Goal: Navigation & Orientation: Find specific page/section

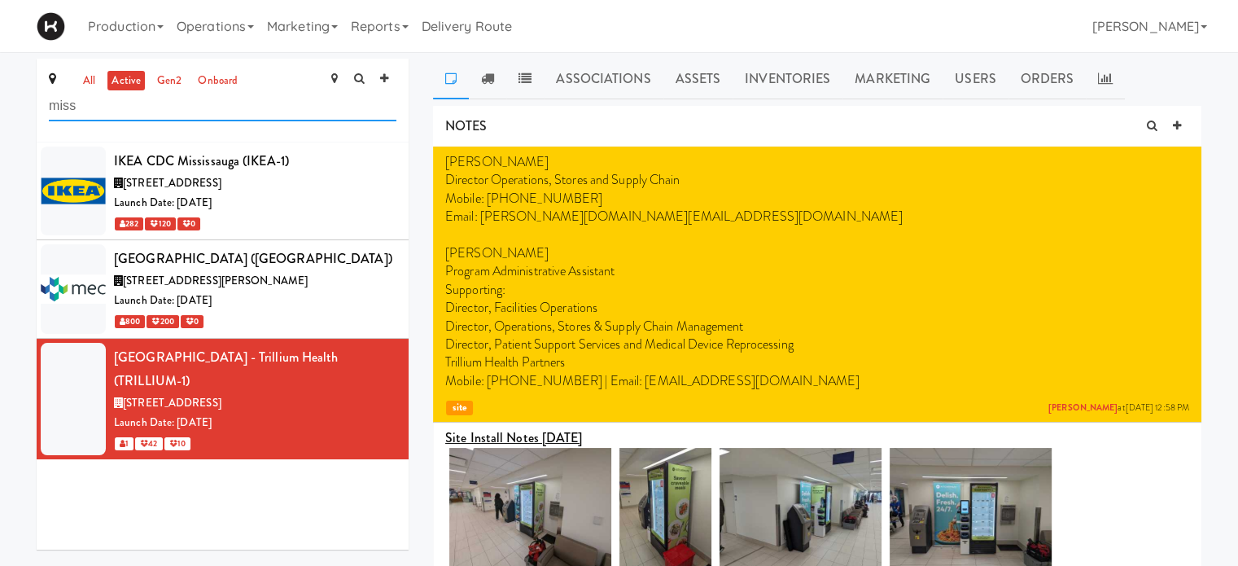
drag, startPoint x: 98, startPoint y: 106, endPoint x: 5, endPoint y: 107, distance: 92.8
type input "home"
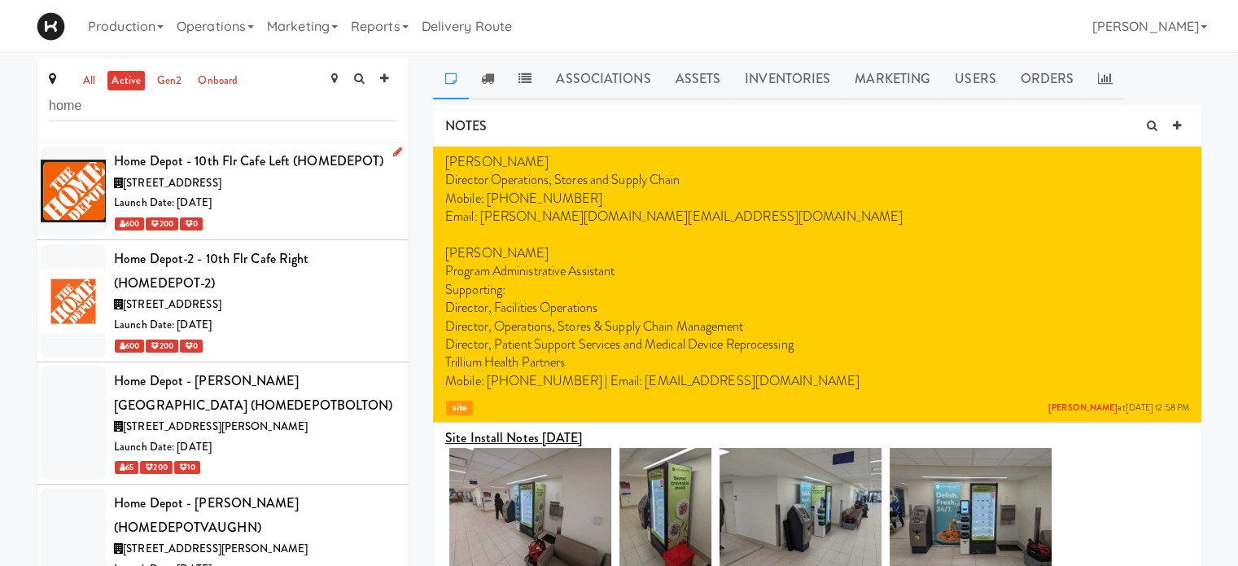
click at [299, 184] on div "[STREET_ADDRESS]" at bounding box center [255, 183] width 282 height 20
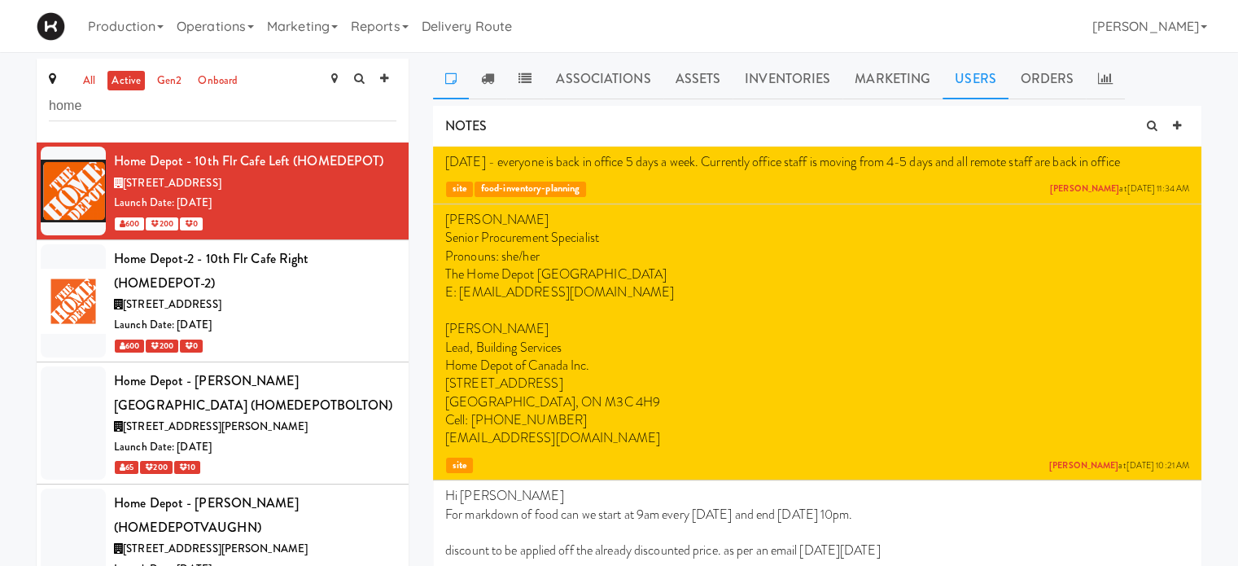
click at [965, 92] on link "Users" at bounding box center [975, 79] width 66 height 41
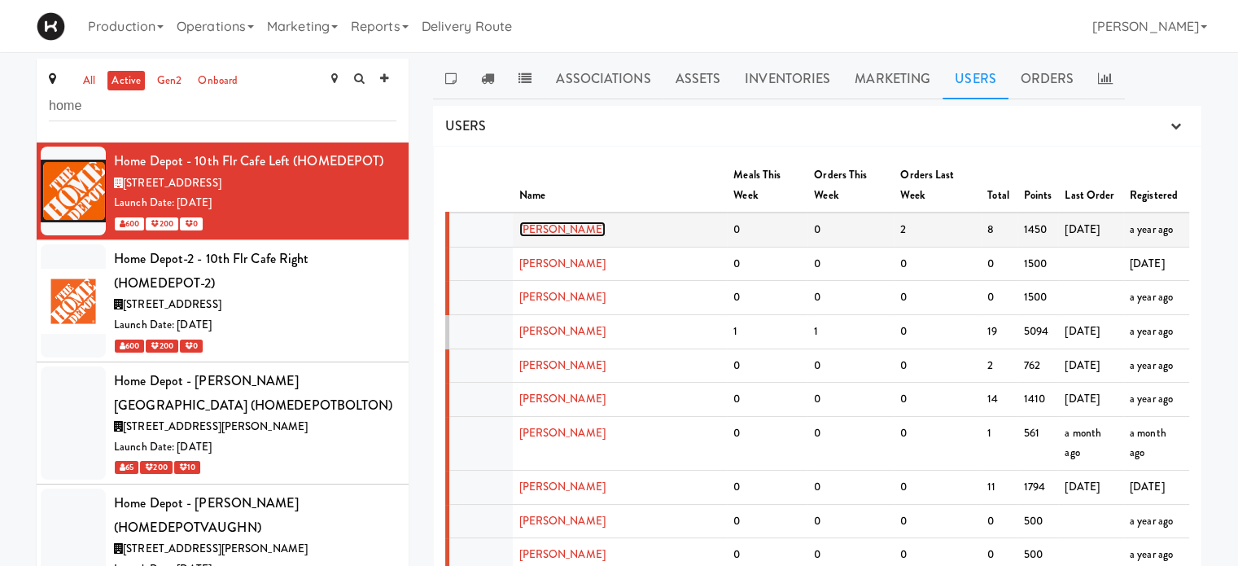
click at [568, 221] on link "[PERSON_NAME]" at bounding box center [562, 228] width 86 height 15
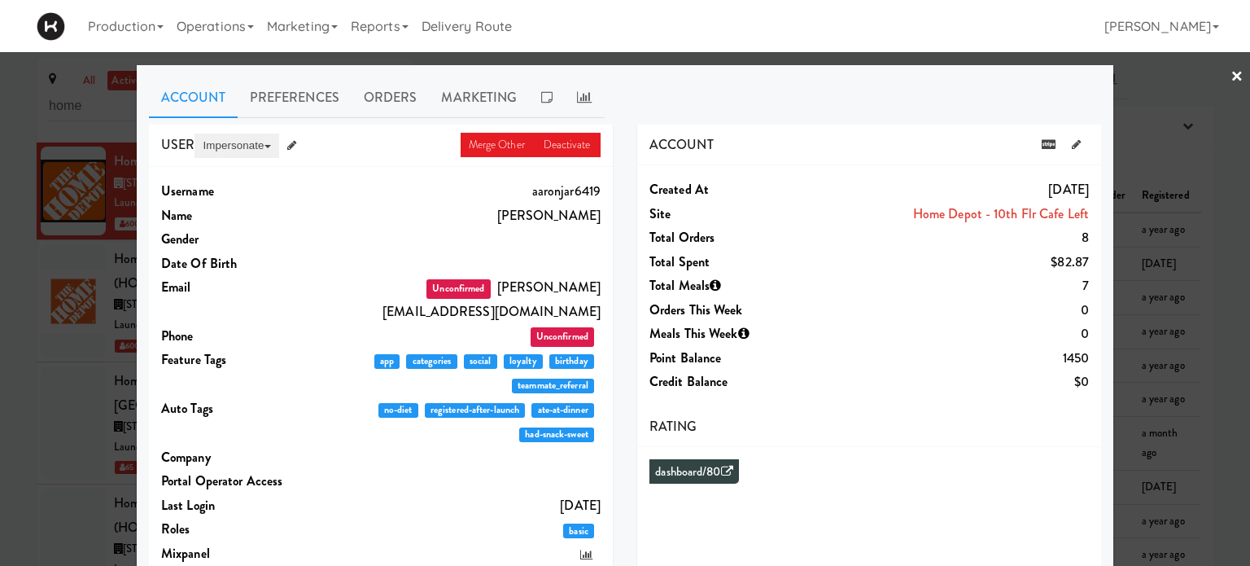
click at [228, 140] on button "Impersonate" at bounding box center [237, 145] width 84 height 24
click at [1215, 72] on div at bounding box center [625, 283] width 1250 height 566
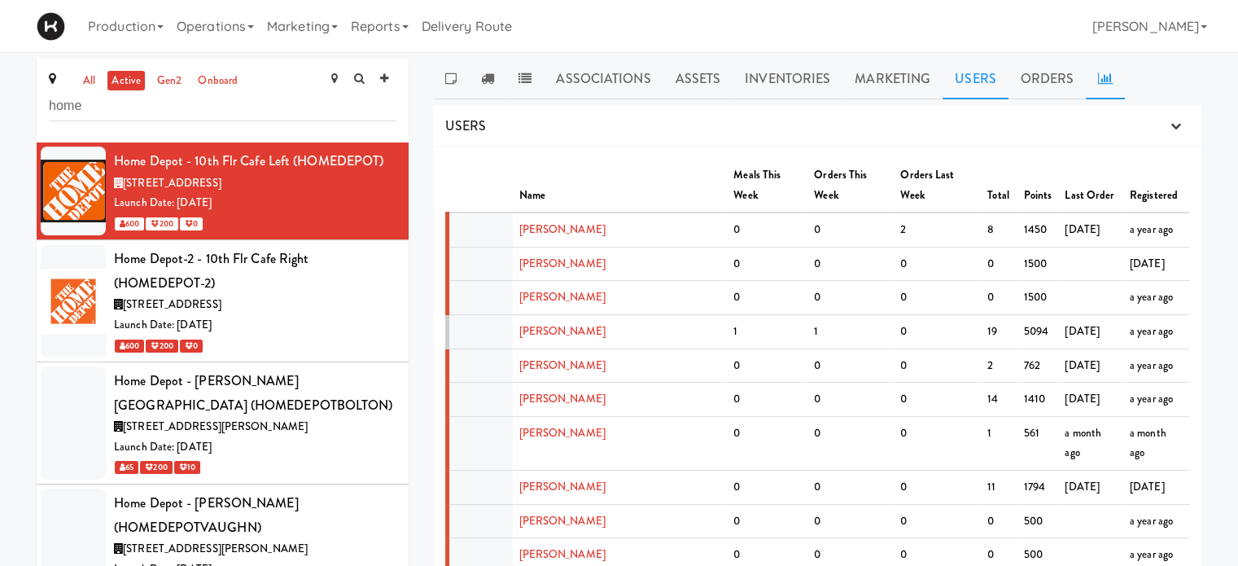
click at [1109, 81] on link at bounding box center [1105, 79] width 39 height 41
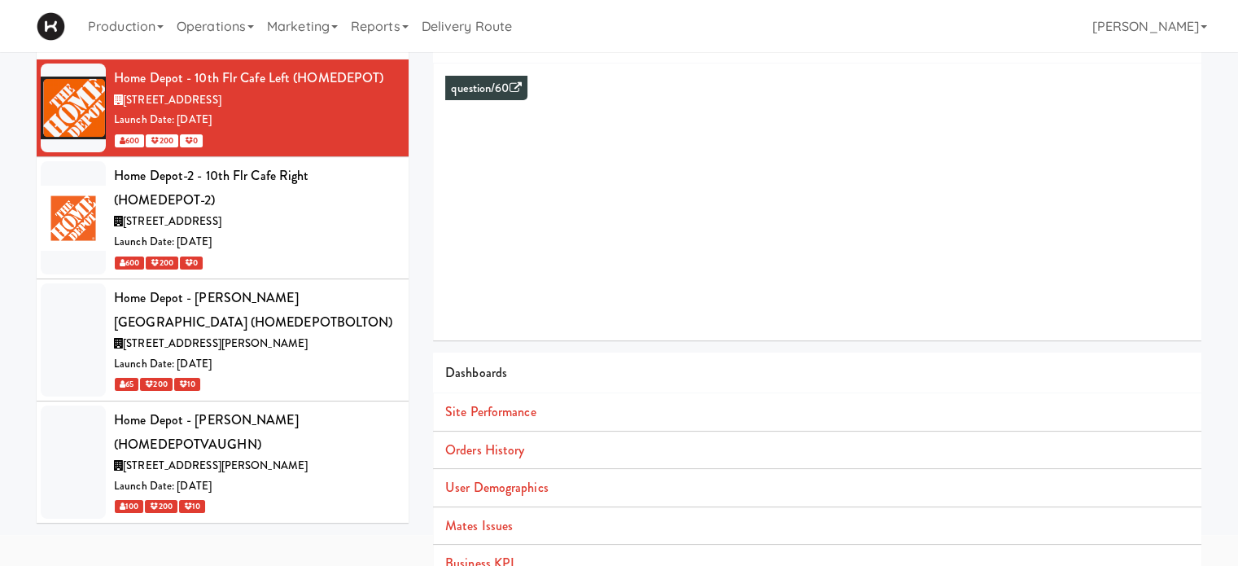
scroll to position [85, 0]
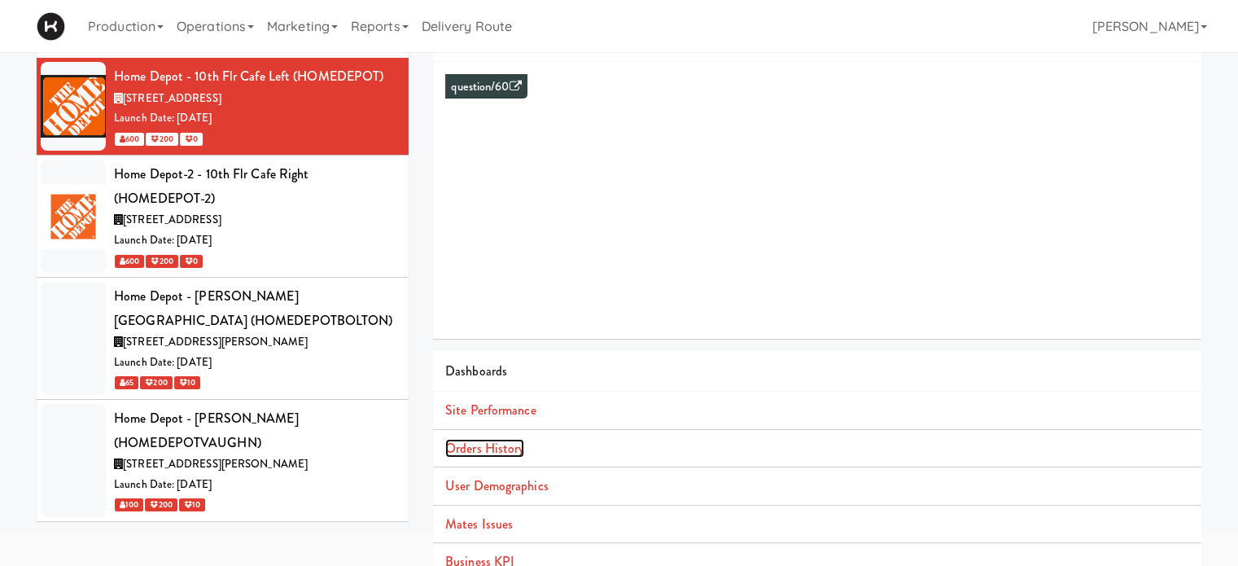
click at [501, 448] on link "Orders History" at bounding box center [484, 448] width 79 height 19
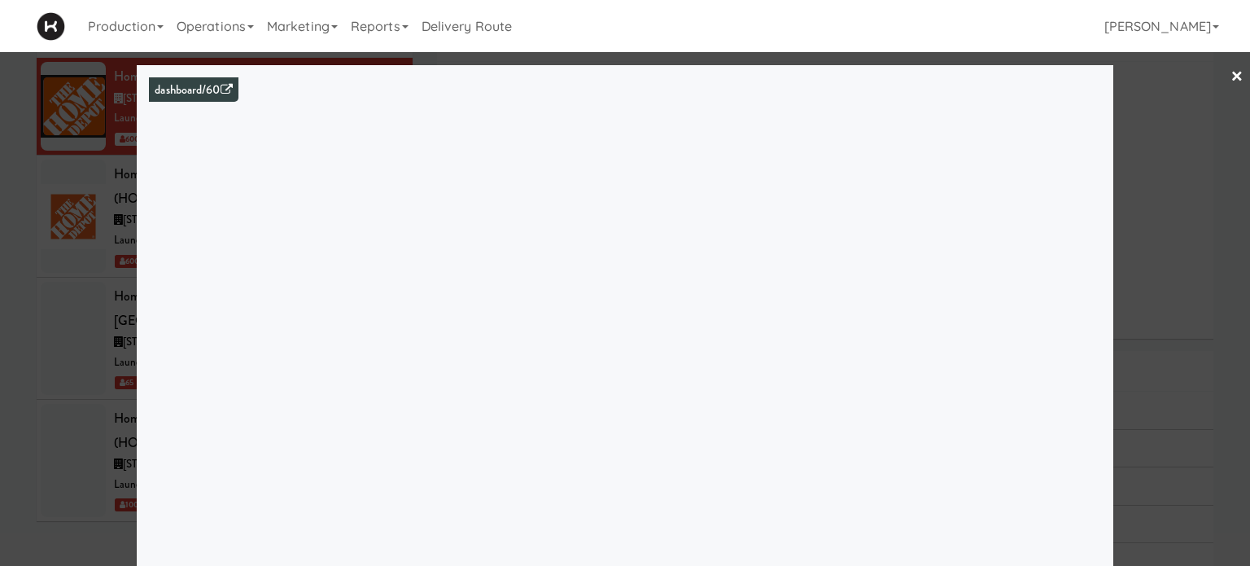
click at [1217, 133] on div at bounding box center [625, 283] width 1250 height 566
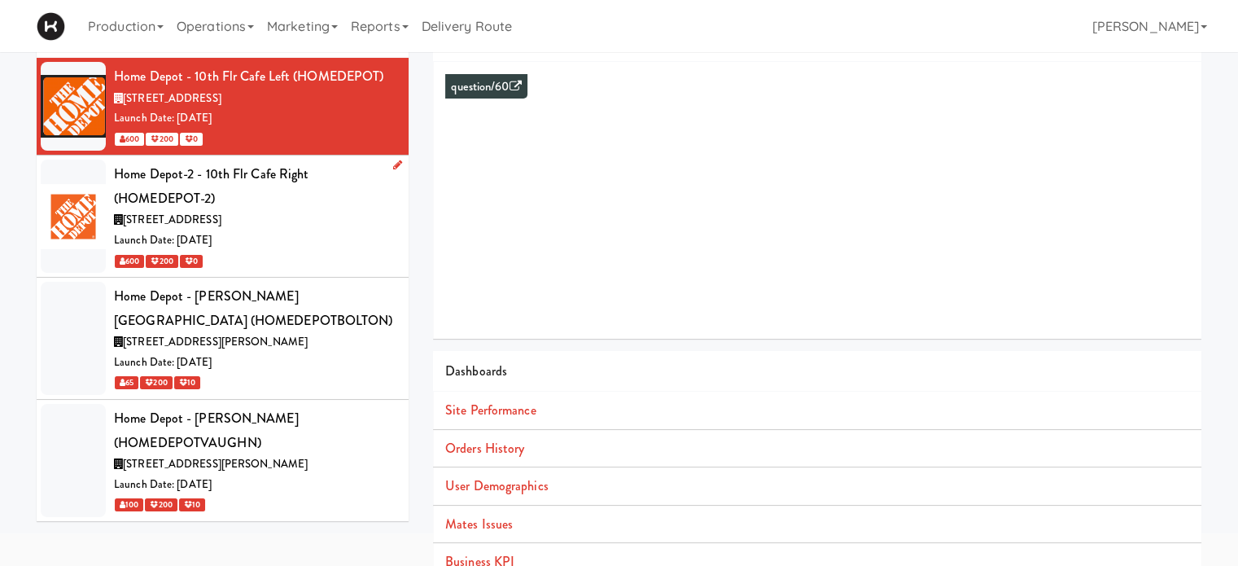
click at [346, 204] on div "Home Depot-2 - 10th Flr Cafe Right (HOMEDEPOT-2)" at bounding box center [255, 186] width 282 height 48
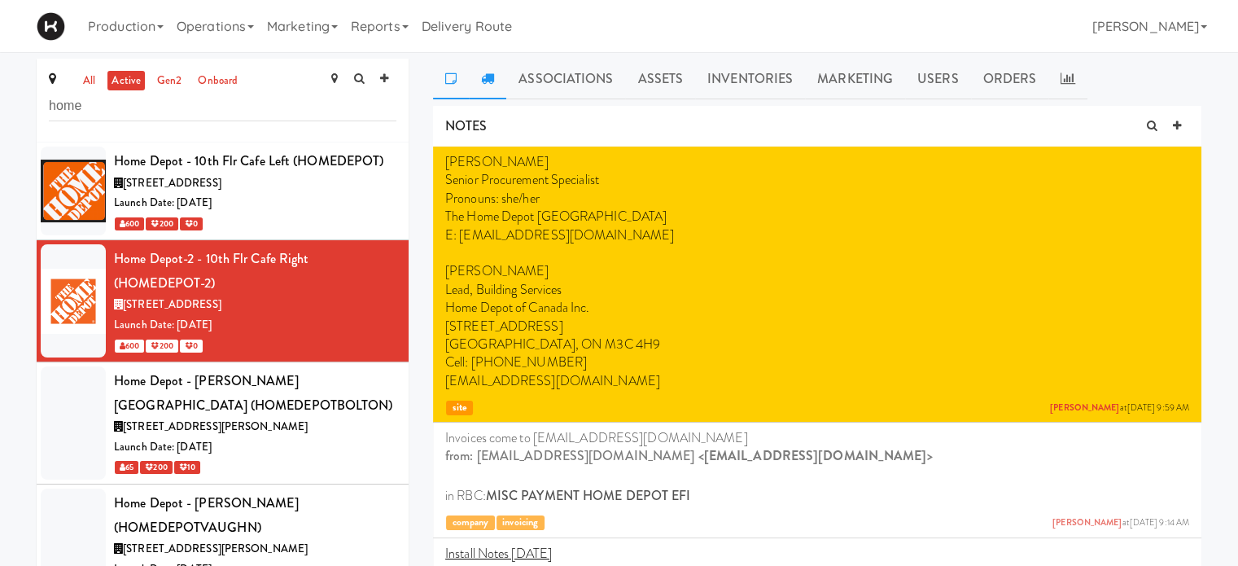
click at [499, 72] on link at bounding box center [487, 79] width 37 height 41
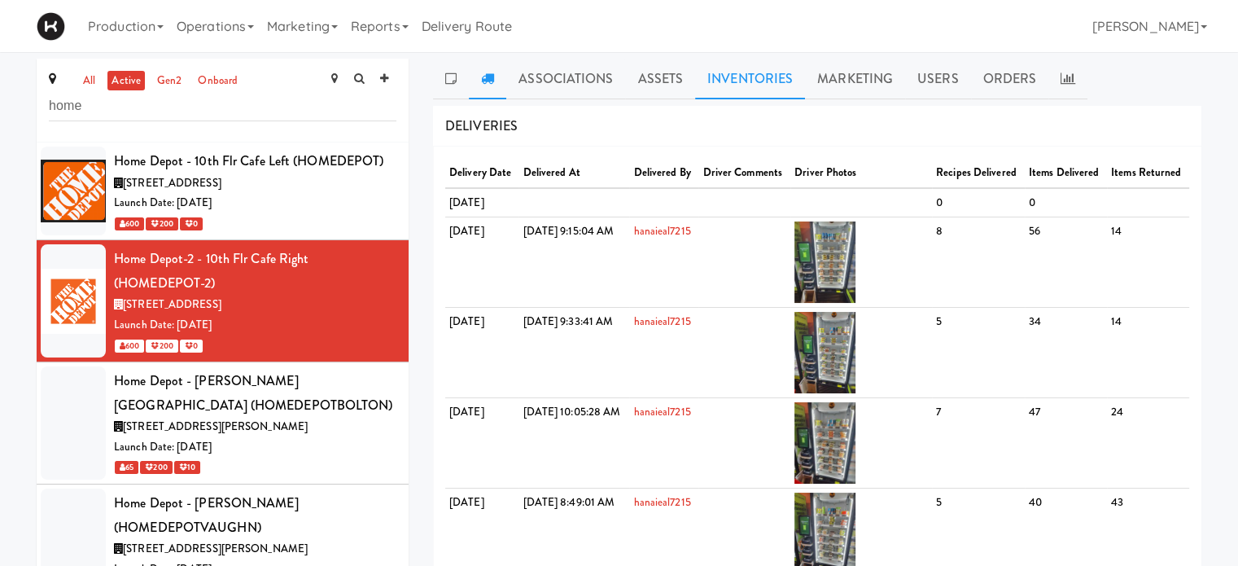
click at [752, 68] on link "Inventories" at bounding box center [750, 79] width 110 height 41
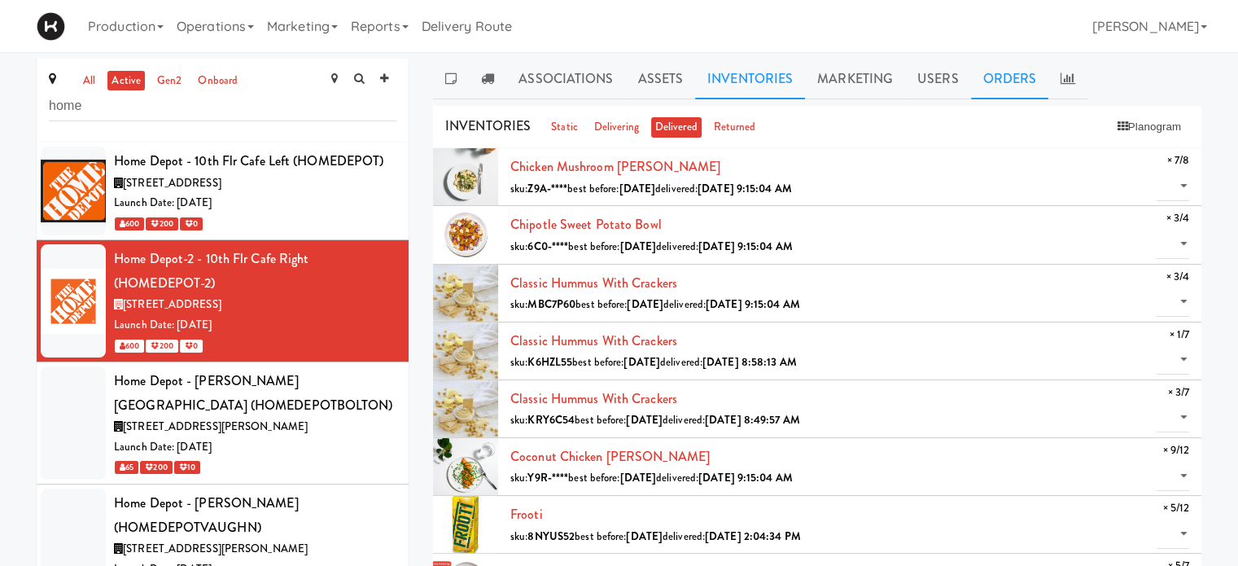
click at [1025, 81] on link "Orders" at bounding box center [1010, 79] width 78 height 41
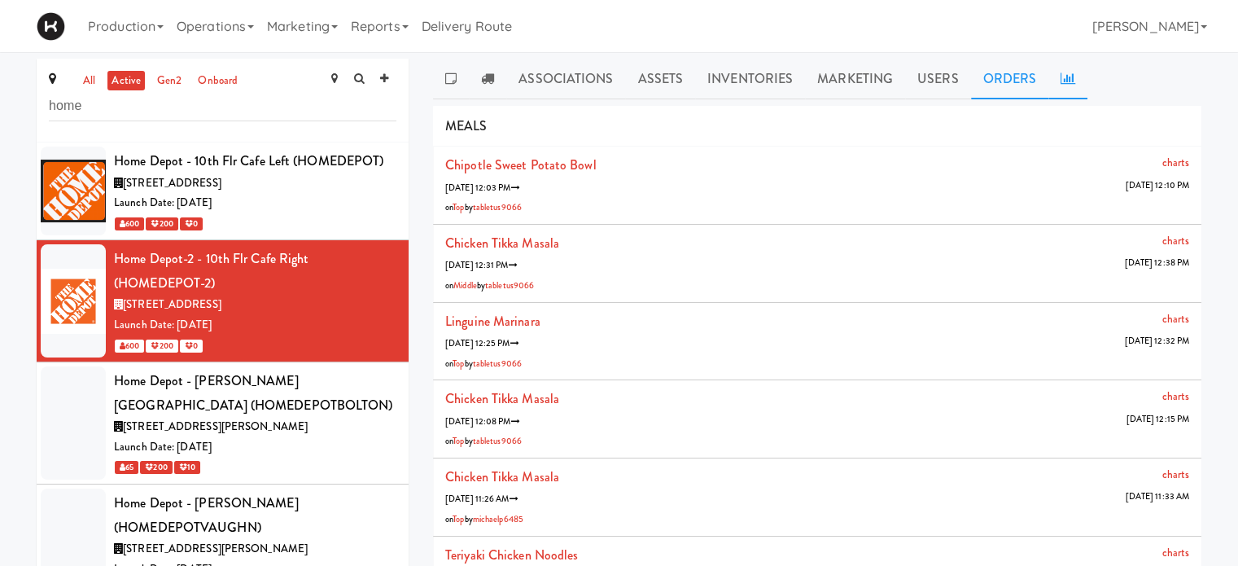
click at [1067, 87] on link at bounding box center [1067, 79] width 39 height 41
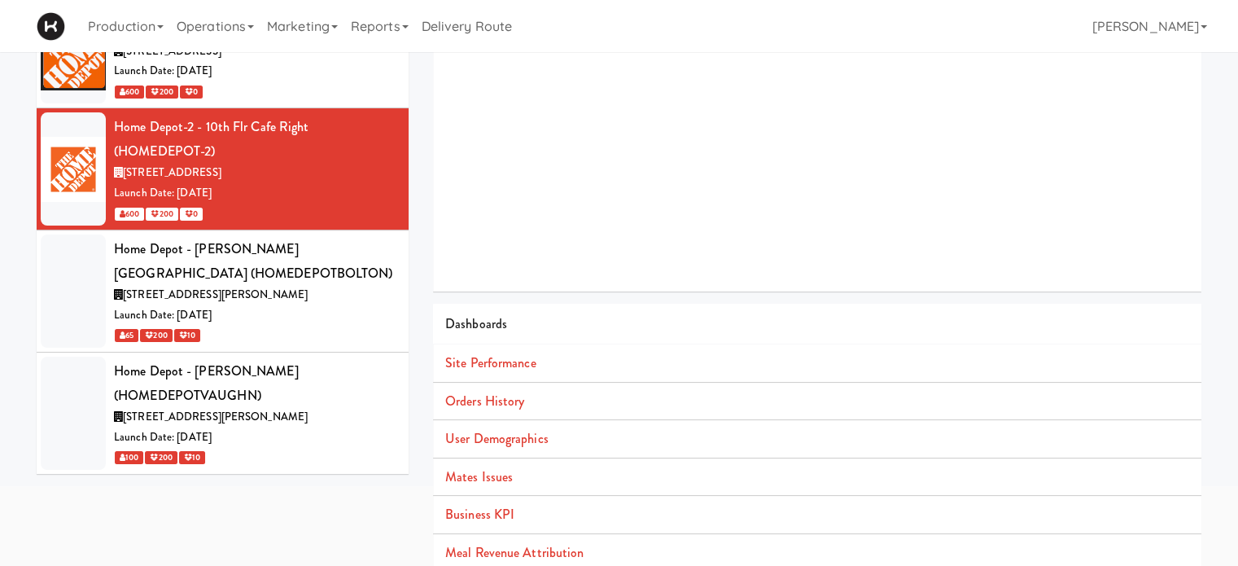
scroll to position [148, 0]
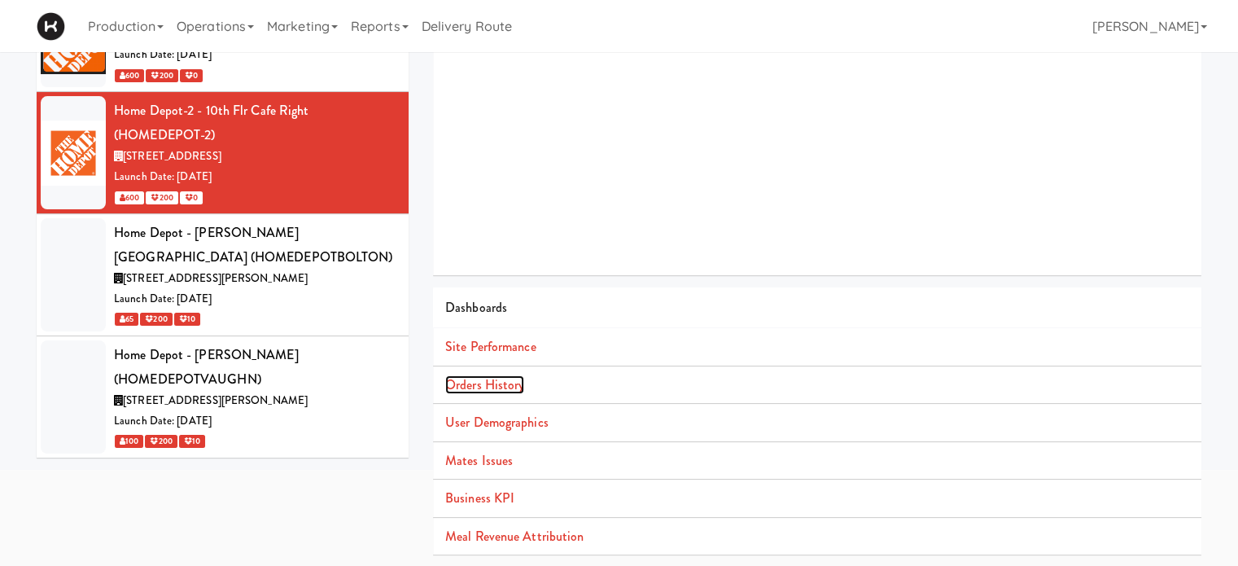
click at [475, 381] on link "Orders History" at bounding box center [484, 384] width 79 height 19
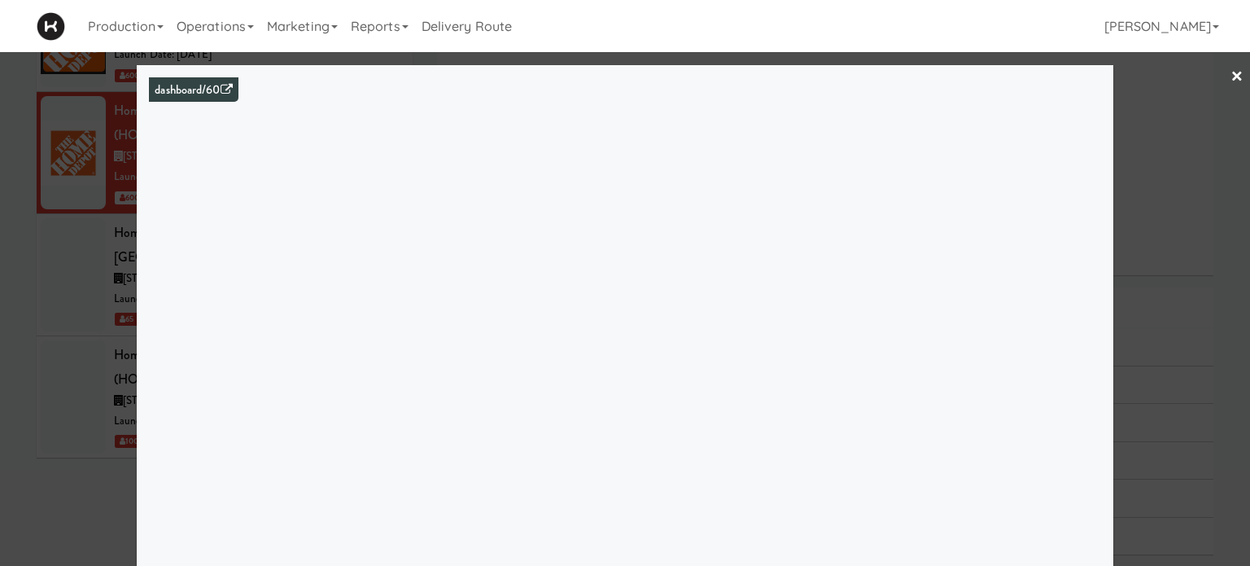
click at [1231, 73] on link "×" at bounding box center [1237, 77] width 13 height 50
